Goal: Task Accomplishment & Management: Manage account settings

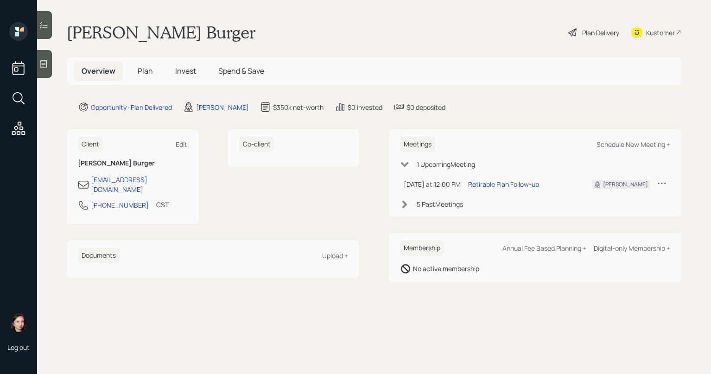
click at [657, 183] on icon at bounding box center [661, 182] width 9 height 9
click at [612, 211] on div "Cancel" at bounding box center [633, 209] width 67 height 9
